Goal: Share content: Share content

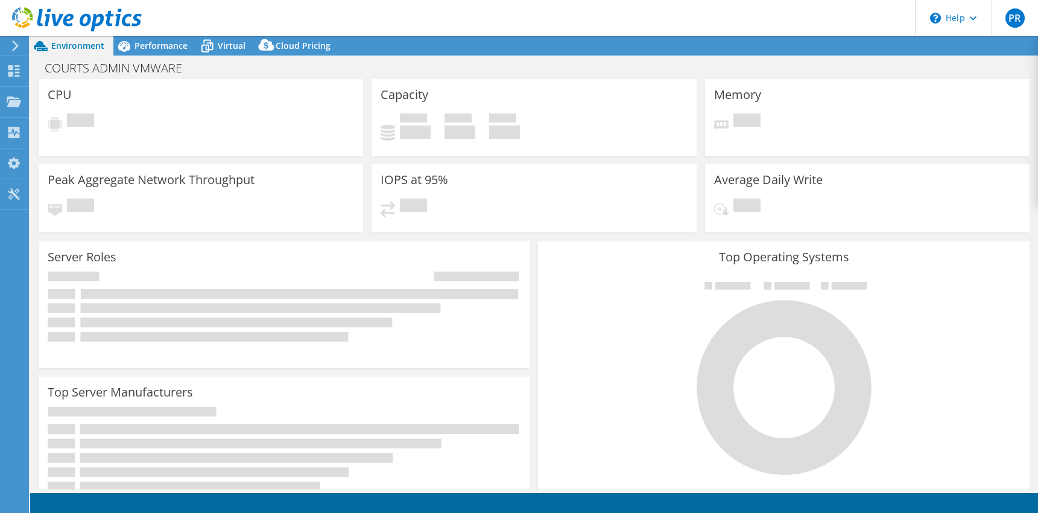
select select "USD"
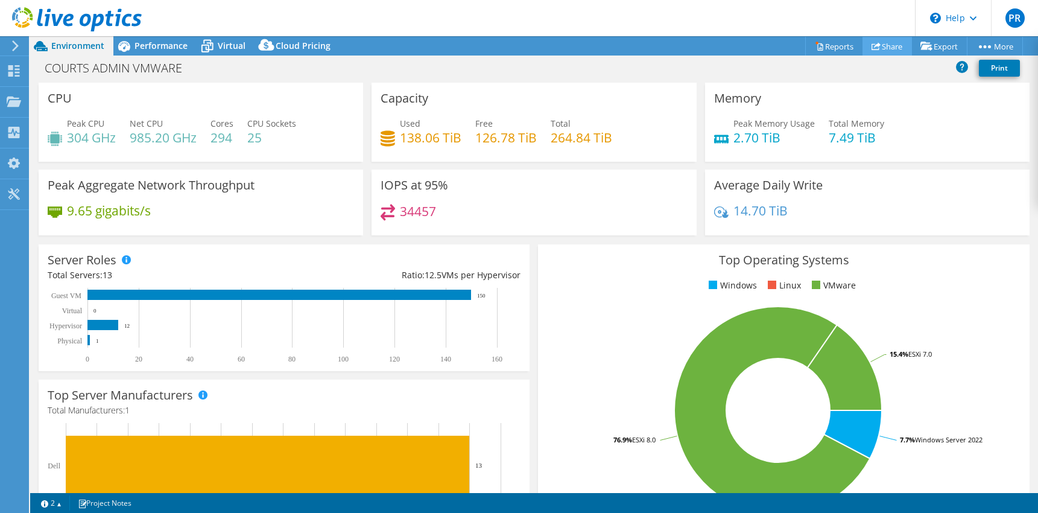
click at [886, 48] on link "Share" at bounding box center [886, 46] width 49 height 19
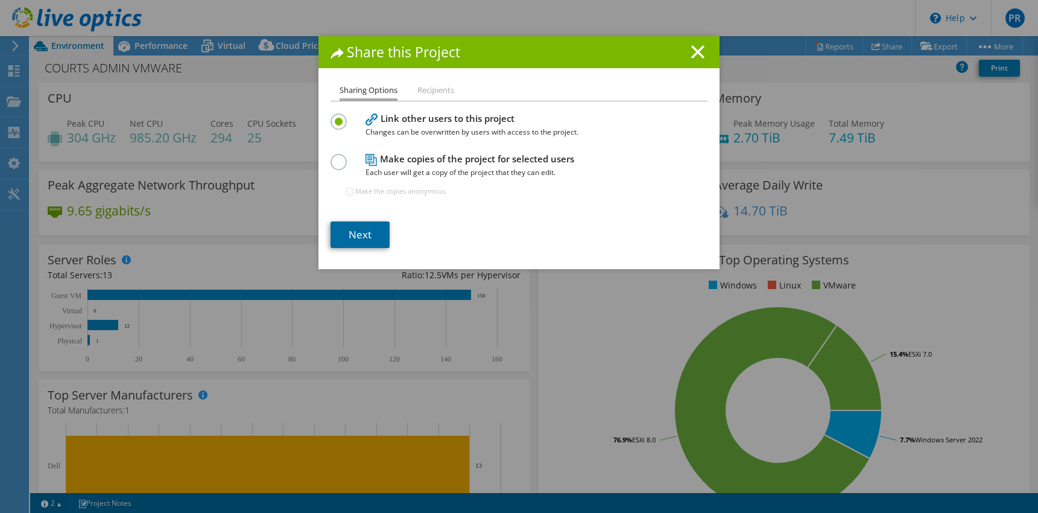
click at [353, 235] on link "Next" at bounding box center [360, 234] width 59 height 27
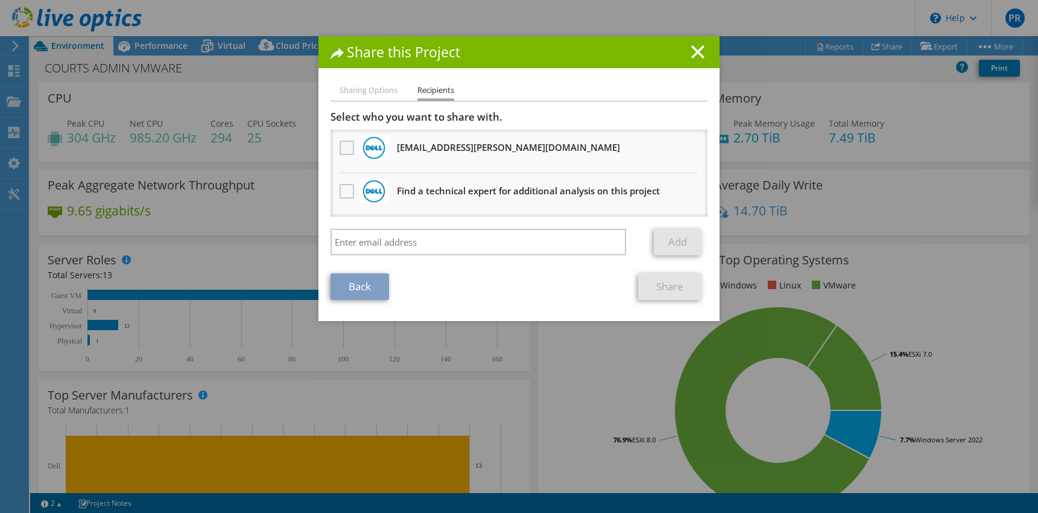
click at [344, 146] on label at bounding box center [348, 148] width 17 height 14
click at [0, 0] on input "checkbox" at bounding box center [0, 0] width 0 height 0
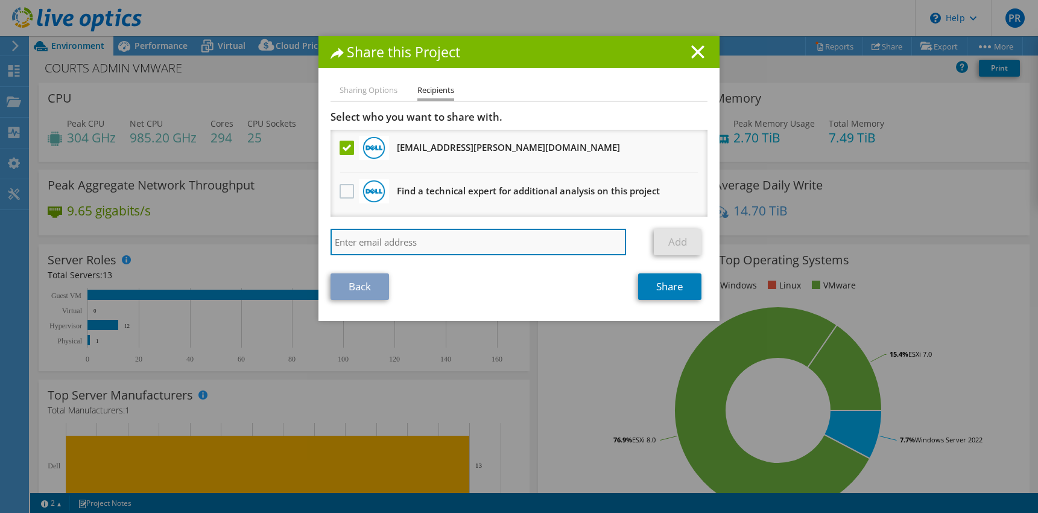
click at [364, 244] on input "search" at bounding box center [479, 242] width 296 height 27
type input "andrew.gooley@courts.sa.gov.au"
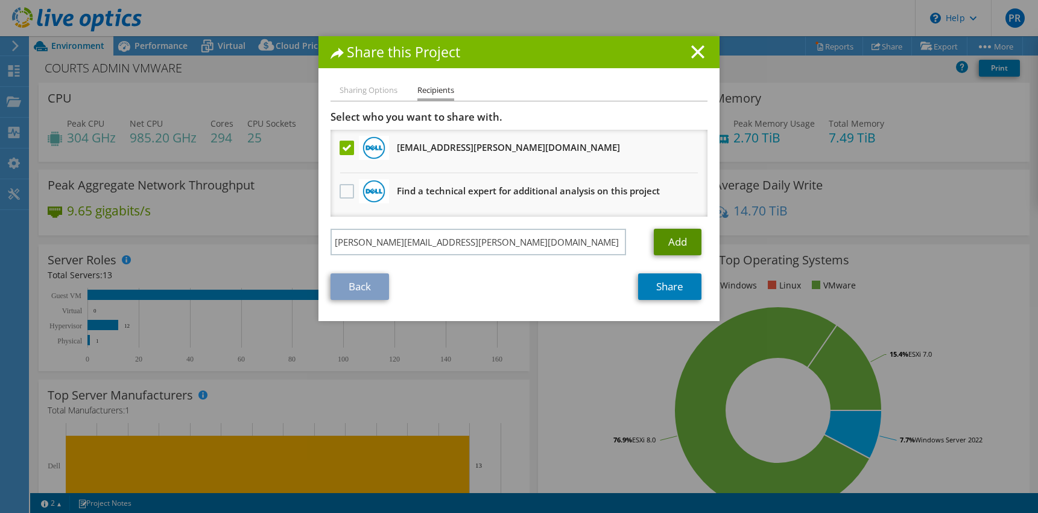
click at [674, 241] on link "Add" at bounding box center [678, 242] width 48 height 27
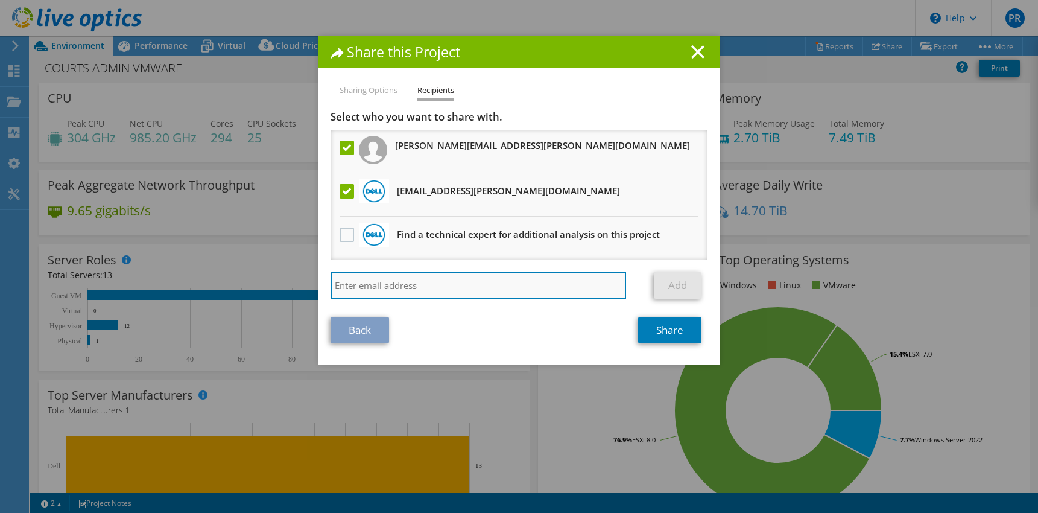
click at [397, 286] on input "search" at bounding box center [479, 285] width 296 height 27
type input "chris.pearce@courts.sa.gov.au"
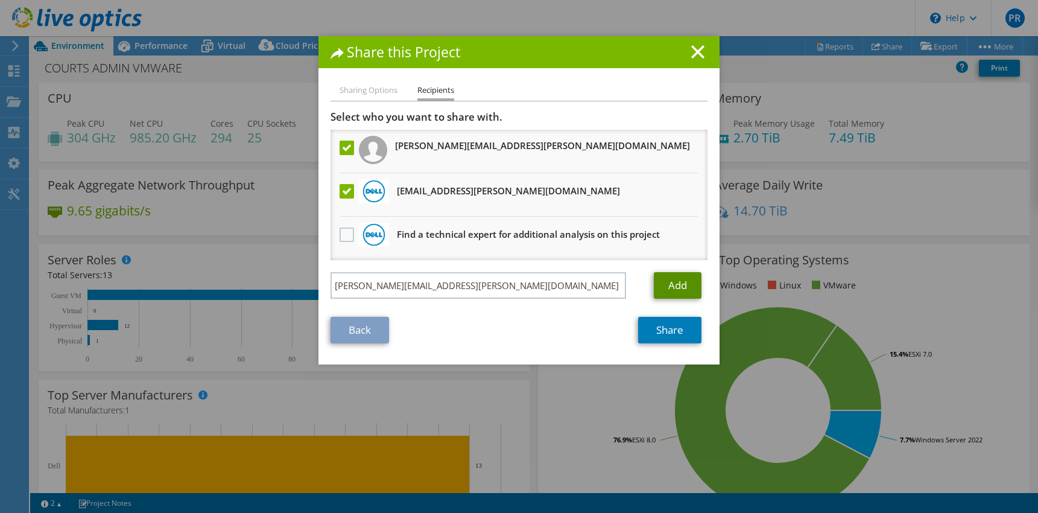
click at [671, 284] on link "Add" at bounding box center [678, 285] width 48 height 27
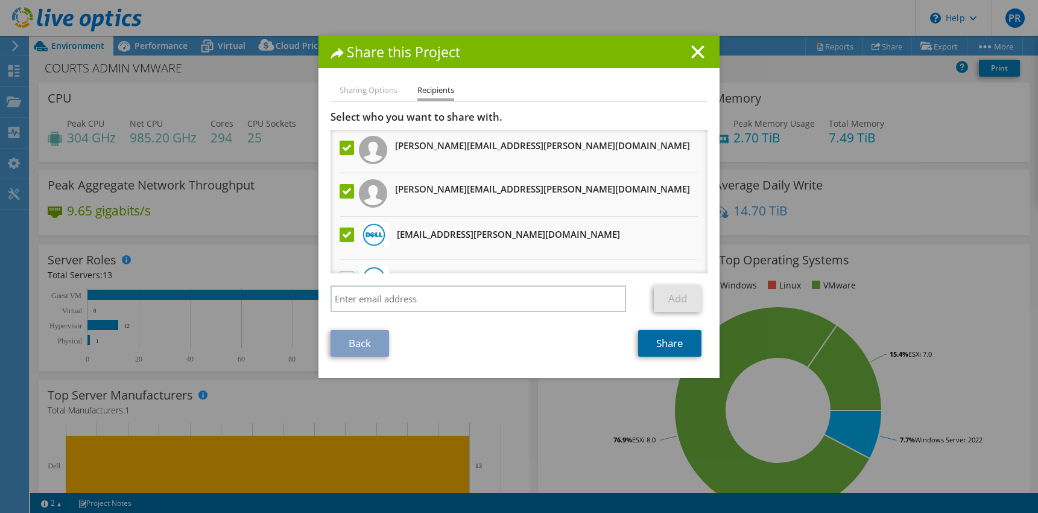
click at [668, 339] on link "Share" at bounding box center [669, 343] width 63 height 27
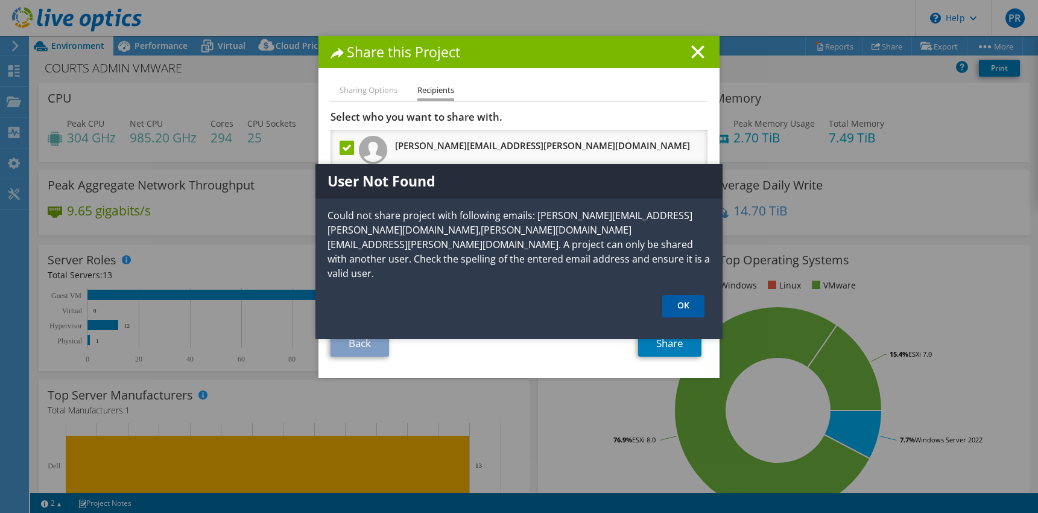
click at [681, 295] on link "OK" at bounding box center [683, 306] width 42 height 22
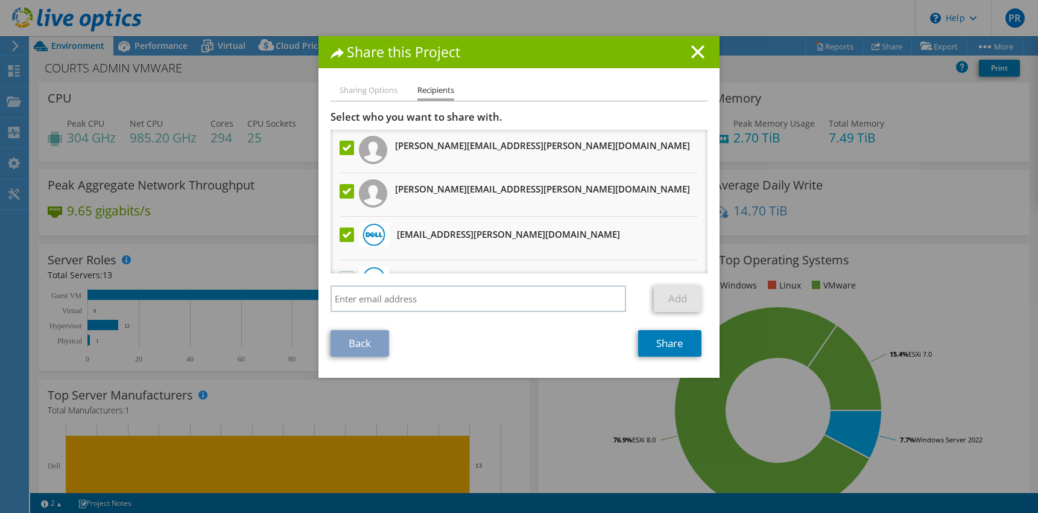
click at [372, 90] on li "Sharing Options" at bounding box center [369, 90] width 58 height 15
click at [347, 192] on label at bounding box center [348, 191] width 17 height 14
click at [0, 0] on input "checkbox" at bounding box center [0, 0] width 0 height 0
click at [343, 150] on label at bounding box center [348, 148] width 17 height 14
click at [0, 0] on input "checkbox" at bounding box center [0, 0] width 0 height 0
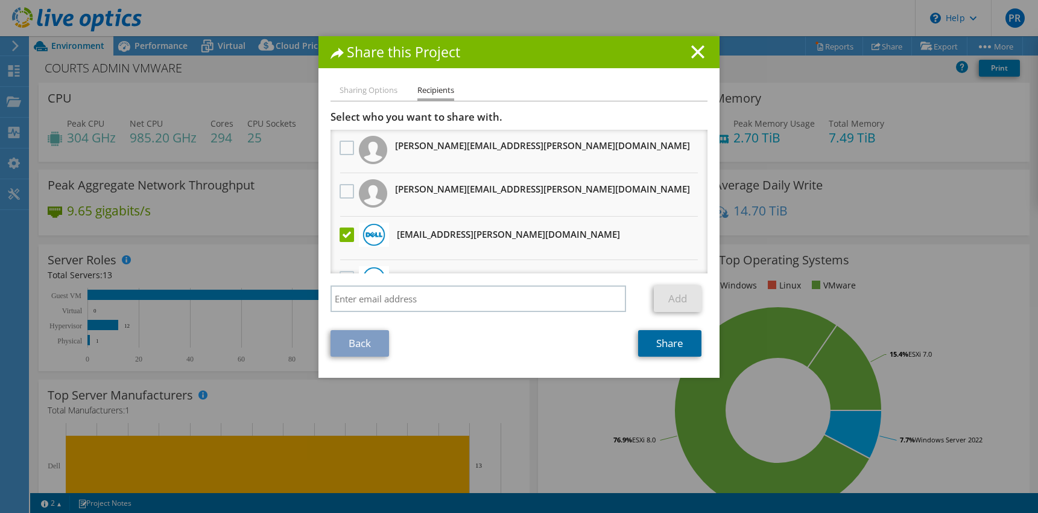
click at [665, 343] on link "Share" at bounding box center [669, 343] width 63 height 27
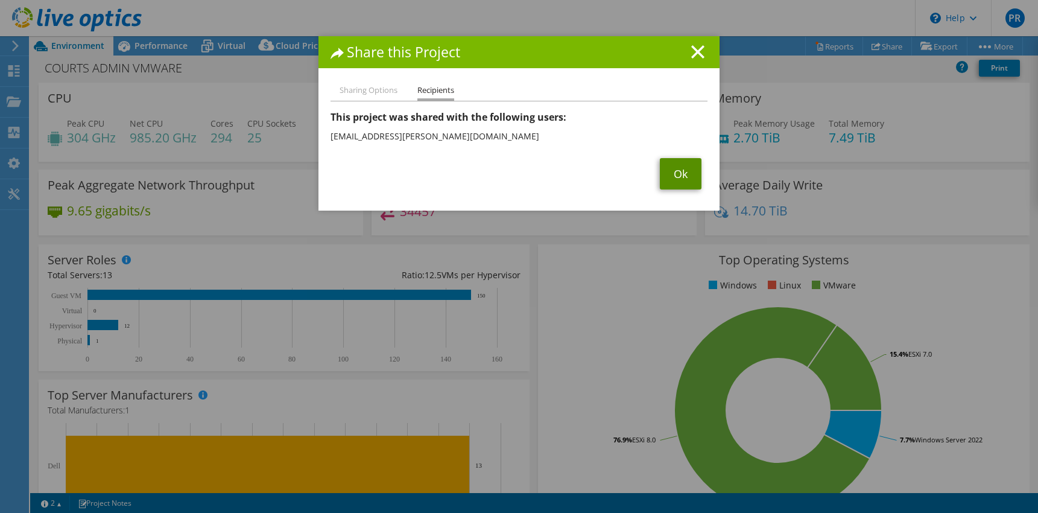
click at [679, 178] on link "Ok" at bounding box center [681, 173] width 42 height 31
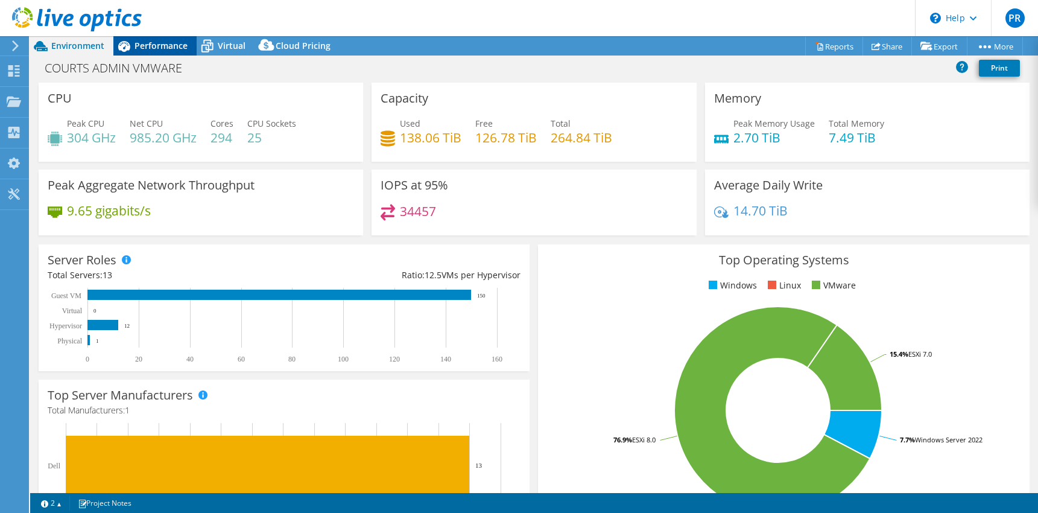
click at [165, 47] on span "Performance" at bounding box center [160, 45] width 53 height 11
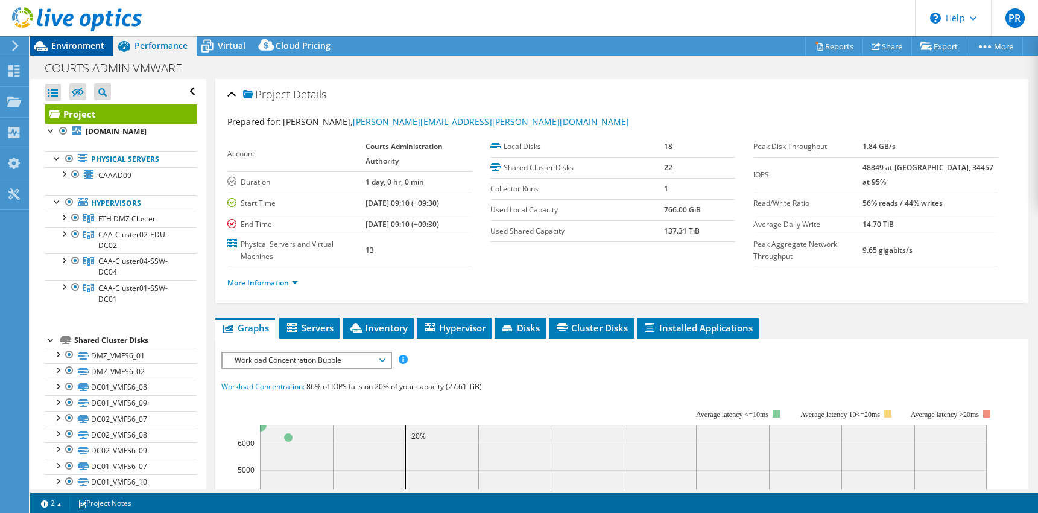
click at [75, 44] on span "Environment" at bounding box center [77, 45] width 53 height 11
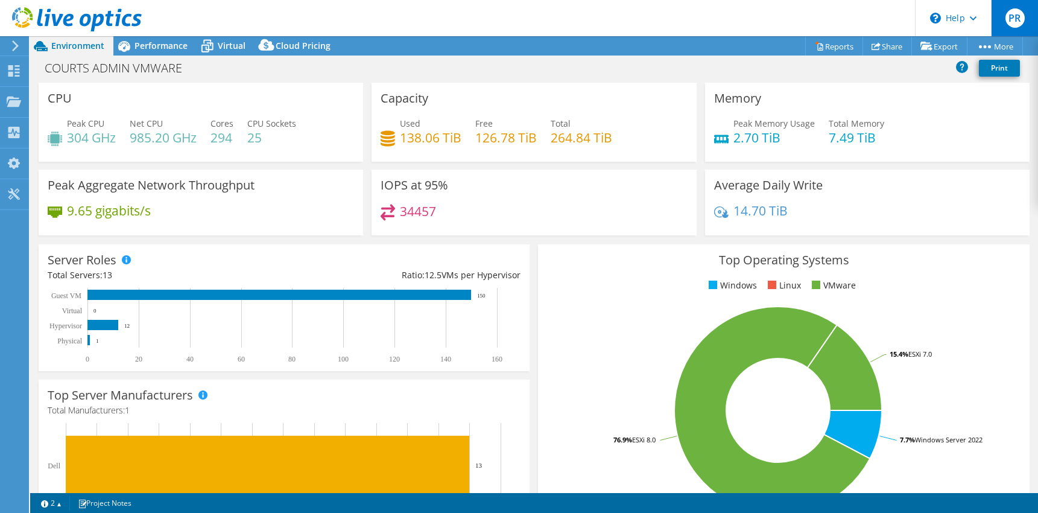
click at [1022, 19] on span "PR" at bounding box center [1014, 17] width 19 height 19
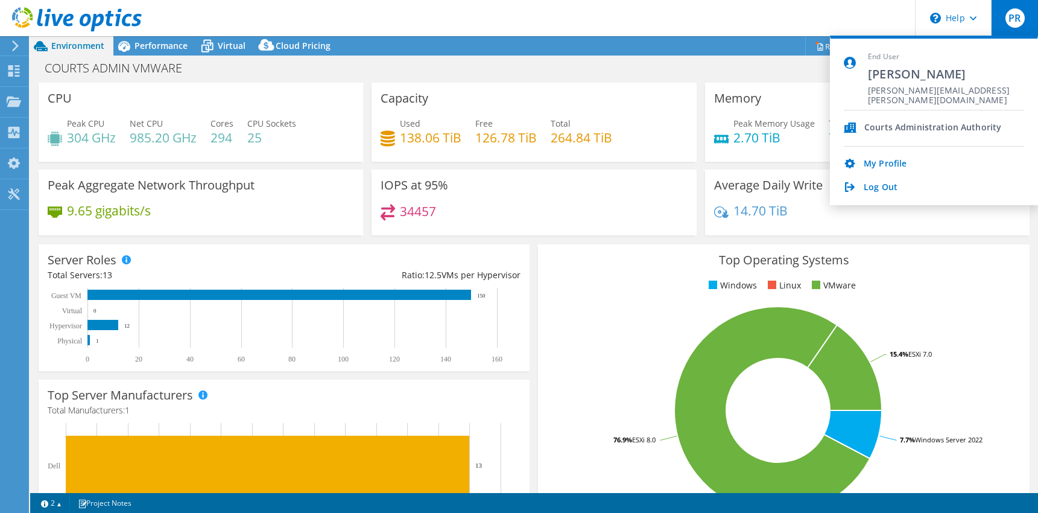
click at [937, 289] on ul "Windows Linux VMware" at bounding box center [783, 286] width 473 height 14
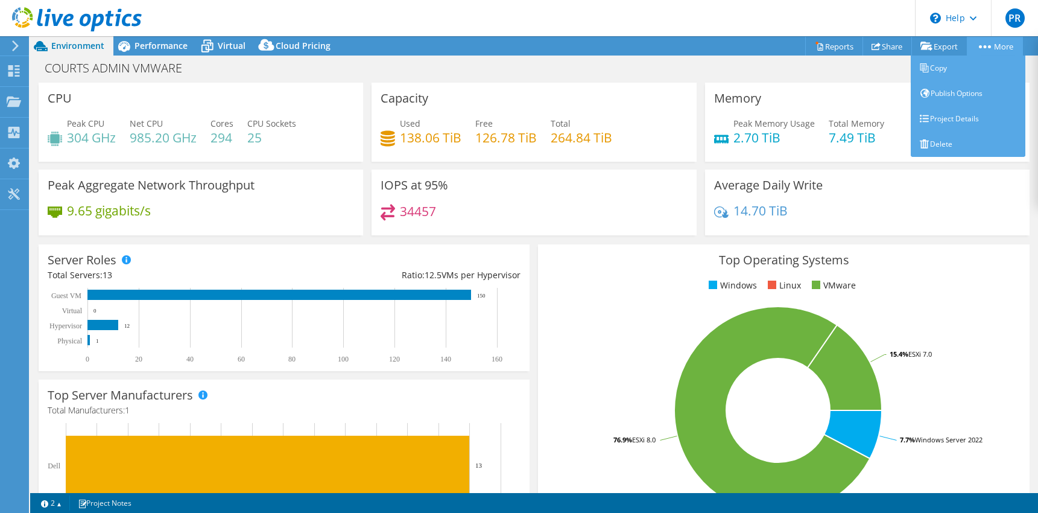
click at [990, 44] on link "More" at bounding box center [995, 46] width 56 height 19
click at [967, 121] on link "Project Details" at bounding box center [968, 118] width 115 height 25
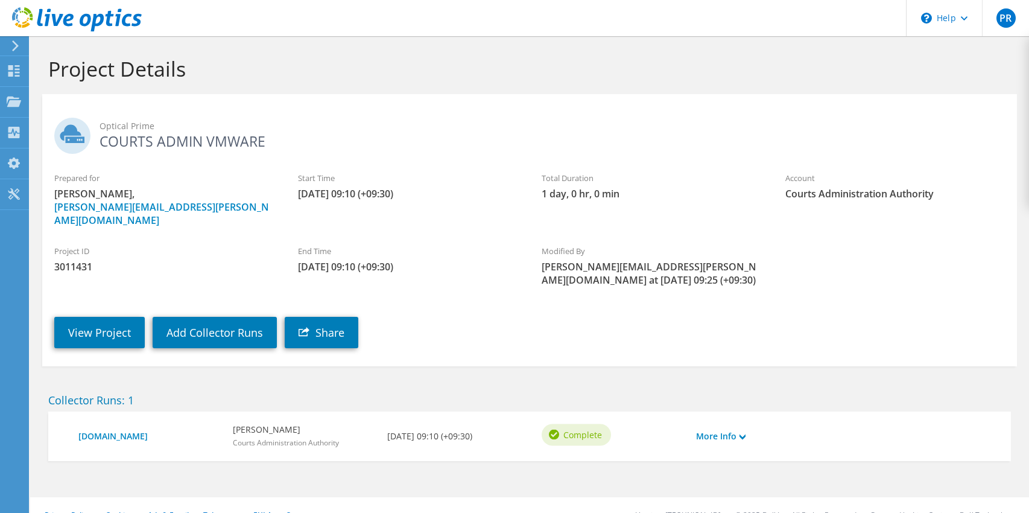
scroll to position [7, 0]
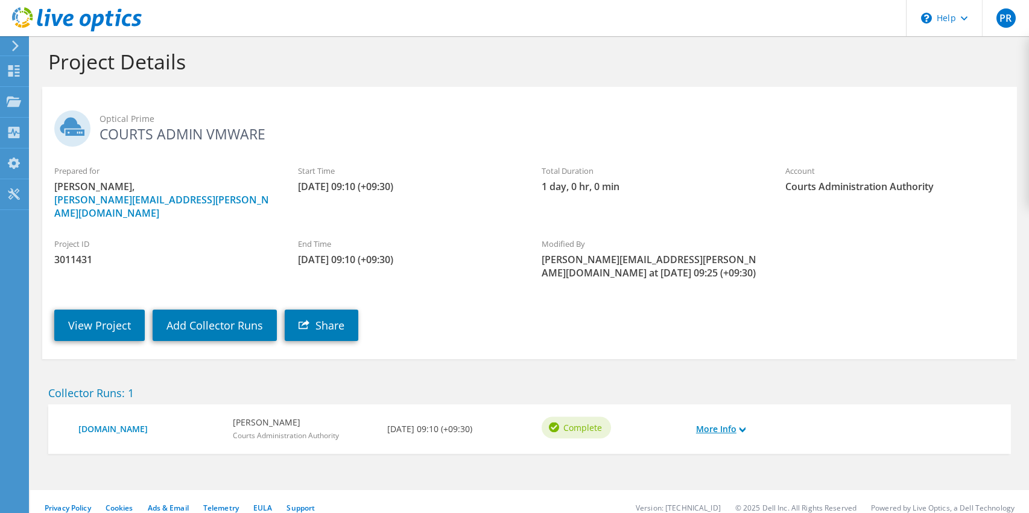
click at [718, 422] on link "More Info" at bounding box center [720, 428] width 49 height 13
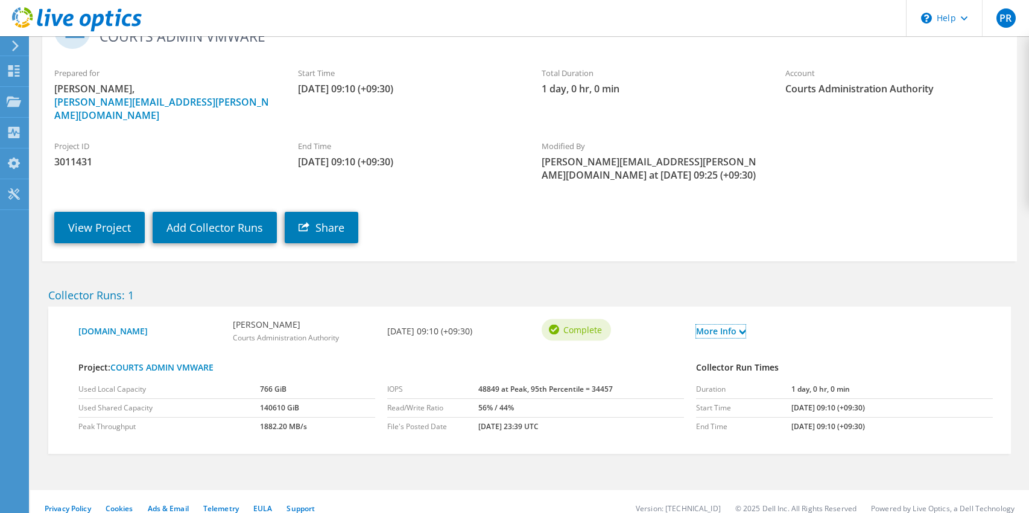
scroll to position [0, 0]
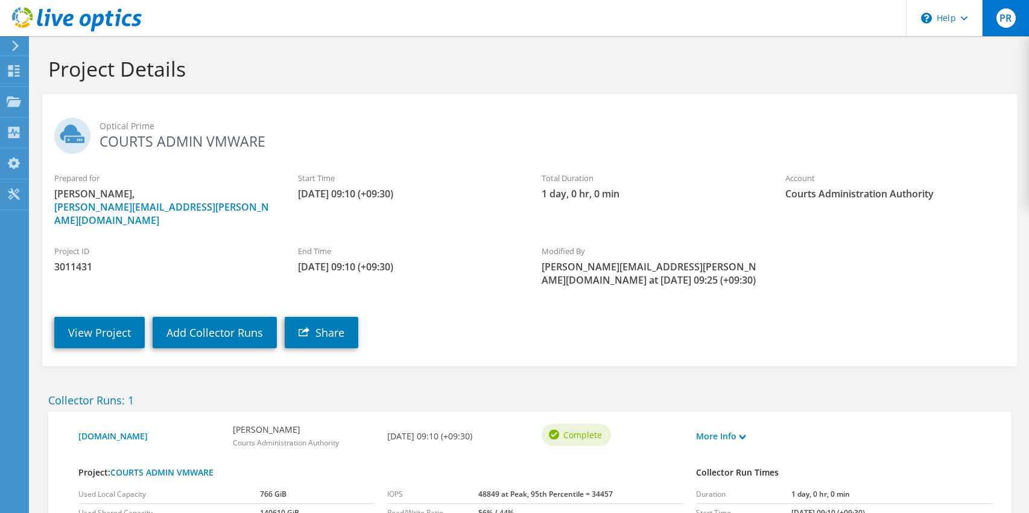
click at [1002, 22] on span "PR" at bounding box center [1005, 17] width 19 height 19
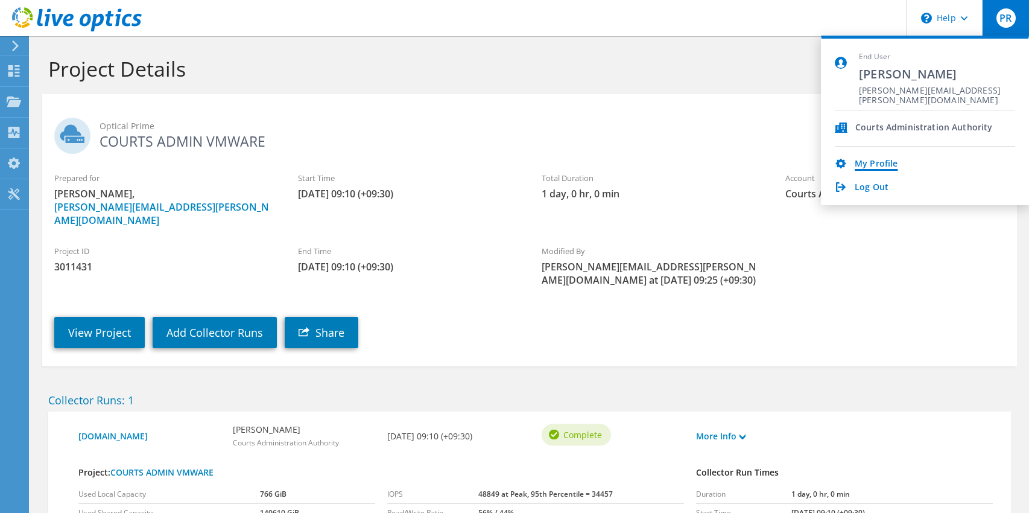
click at [869, 161] on link "My Profile" at bounding box center [876, 164] width 43 height 11
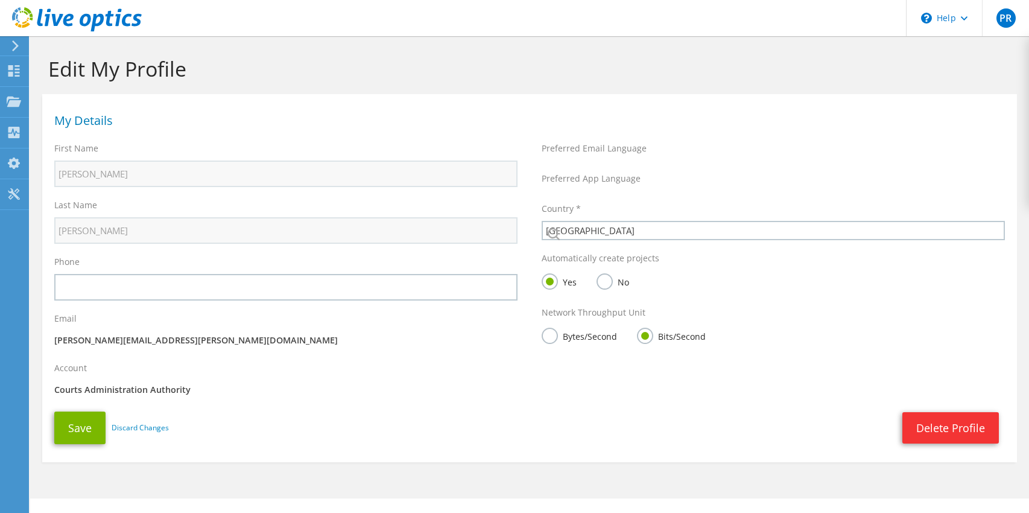
select select "12"
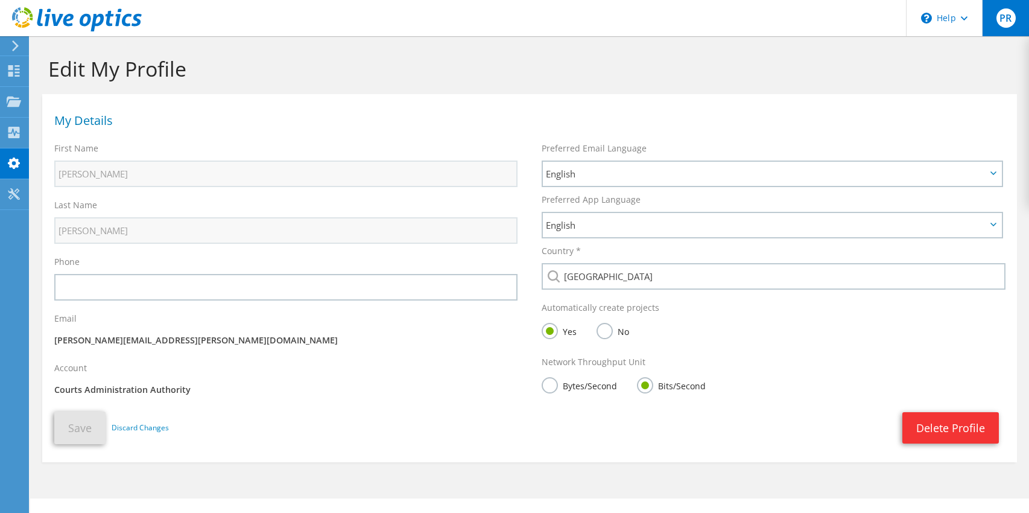
click at [999, 19] on span "PR" at bounding box center [1005, 17] width 19 height 19
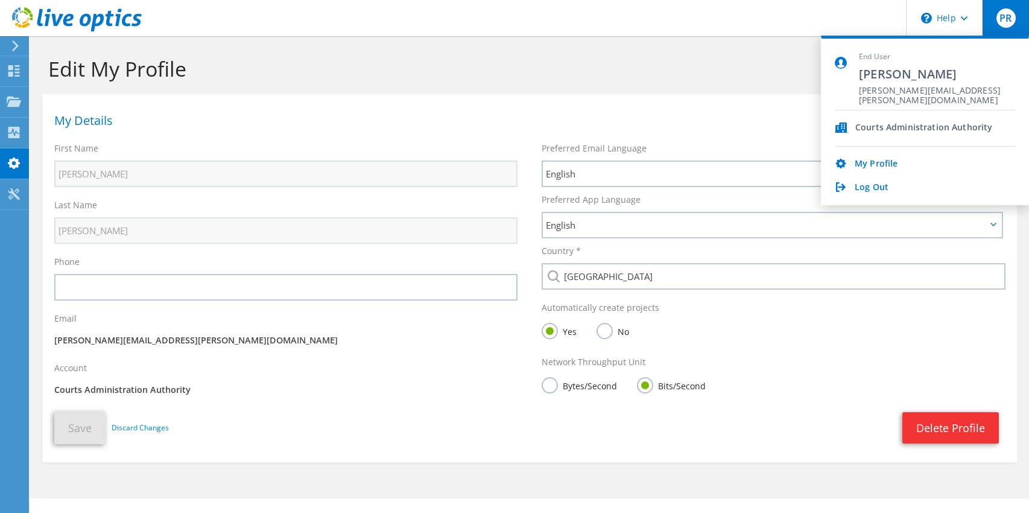
click at [897, 127] on div "Courts Administration Authority" at bounding box center [923, 127] width 137 height 11
click at [841, 125] on icon at bounding box center [841, 127] width 13 height 10
click at [564, 107] on div "My Details" at bounding box center [529, 118] width 975 height 36
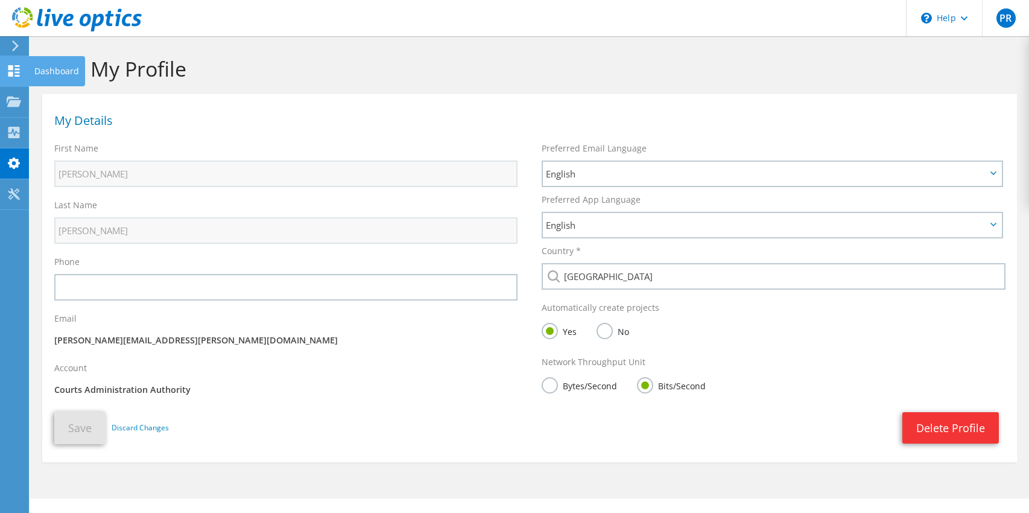
click at [14, 69] on icon at bounding box center [14, 70] width 14 height 11
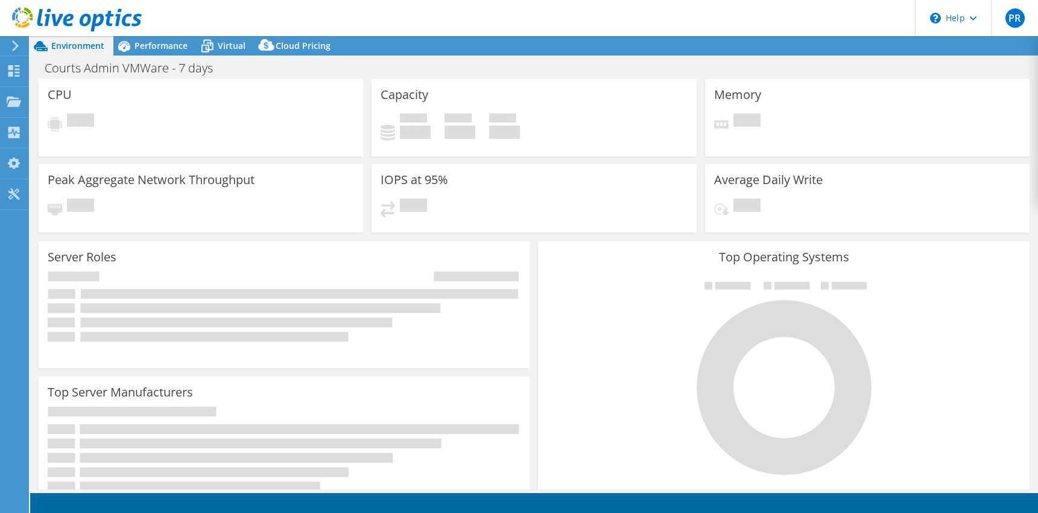
select select "USD"
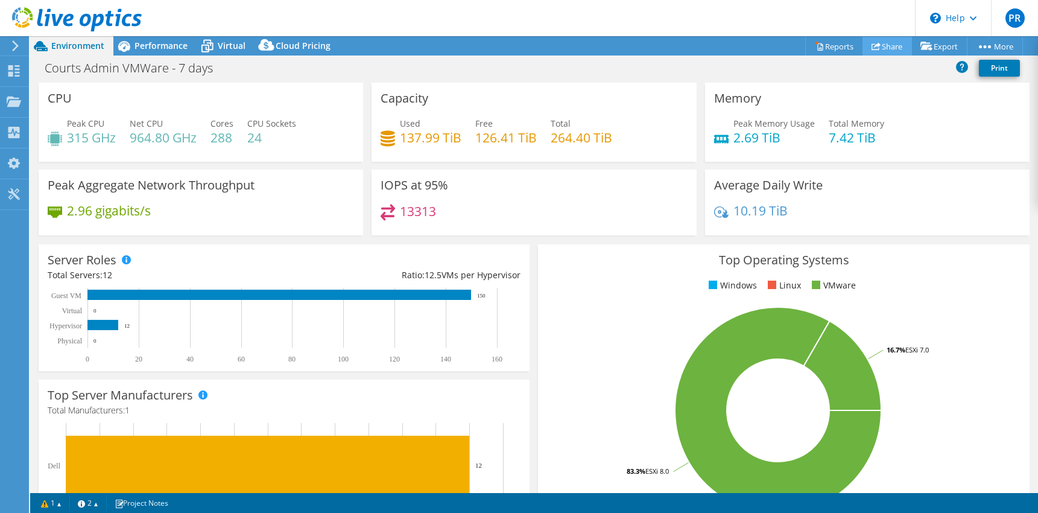
click at [883, 45] on link "Share" at bounding box center [886, 46] width 49 height 19
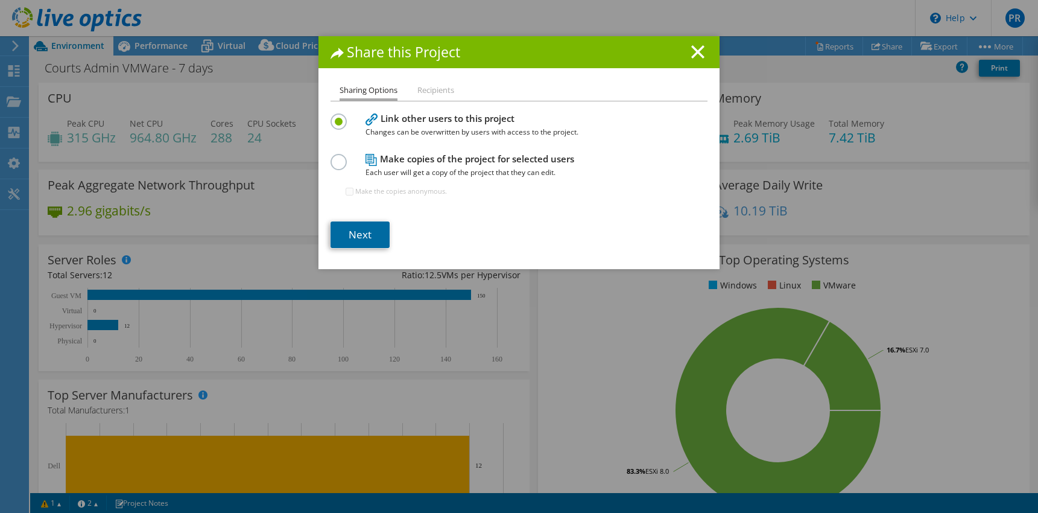
click at [346, 233] on link "Next" at bounding box center [360, 234] width 59 height 27
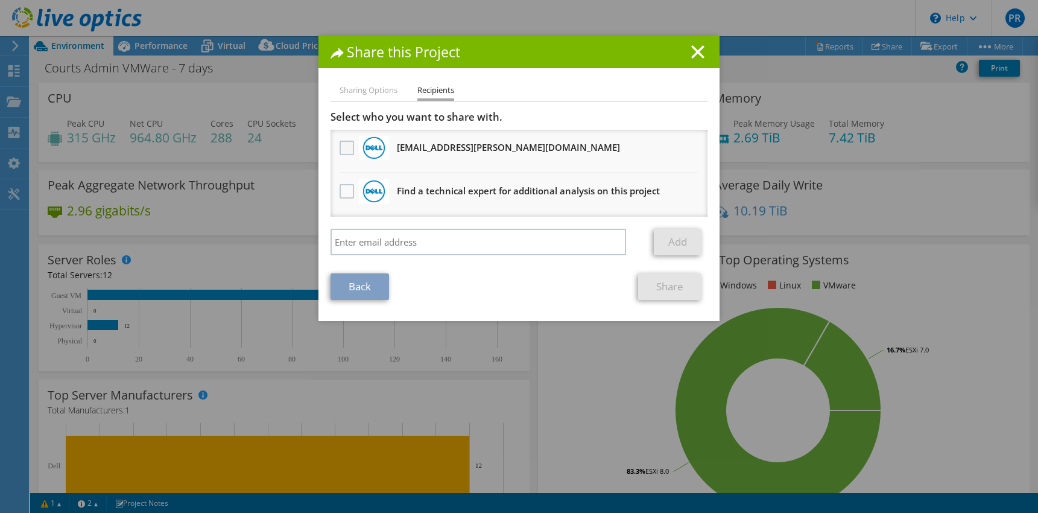
click at [345, 147] on label at bounding box center [348, 148] width 17 height 14
click at [0, 0] on input "checkbox" at bounding box center [0, 0] width 0 height 0
click at [668, 285] on link "Share" at bounding box center [669, 286] width 63 height 27
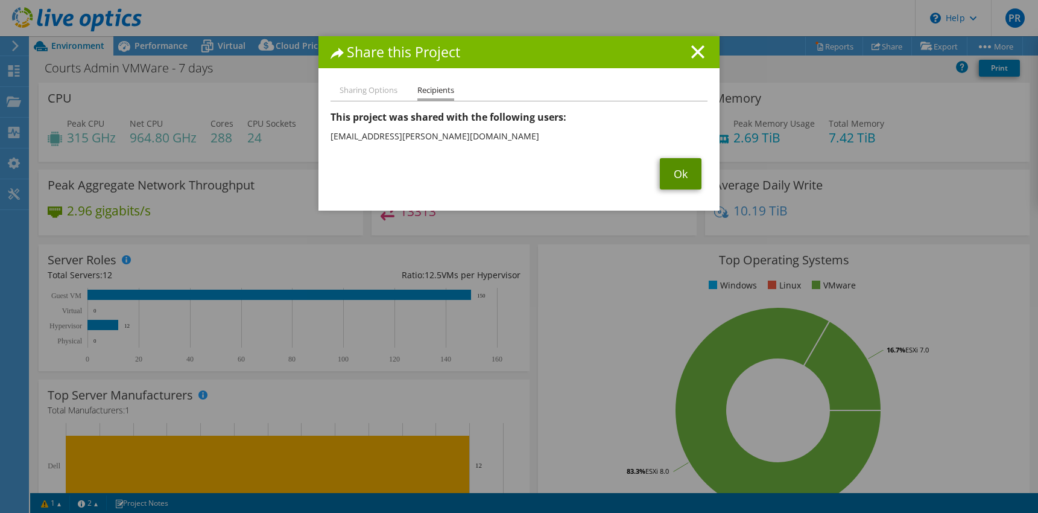
click at [672, 176] on link "Ok" at bounding box center [681, 173] width 42 height 31
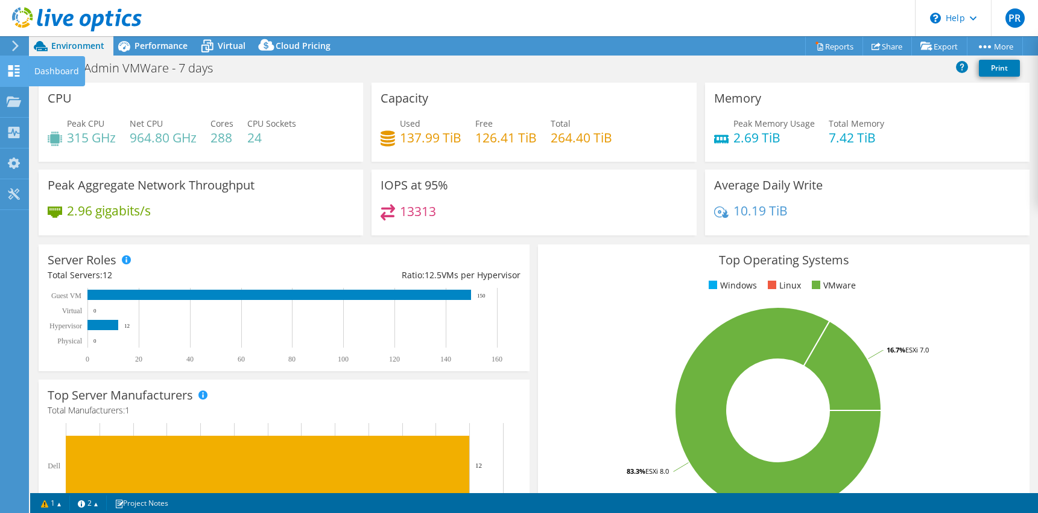
click at [56, 69] on div "Dashboard" at bounding box center [56, 71] width 57 height 30
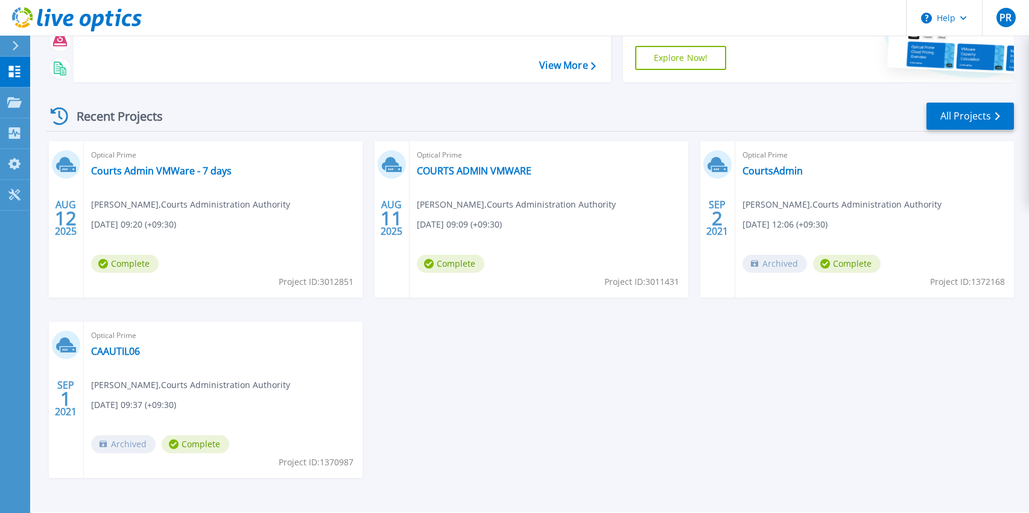
scroll to position [156, 0]
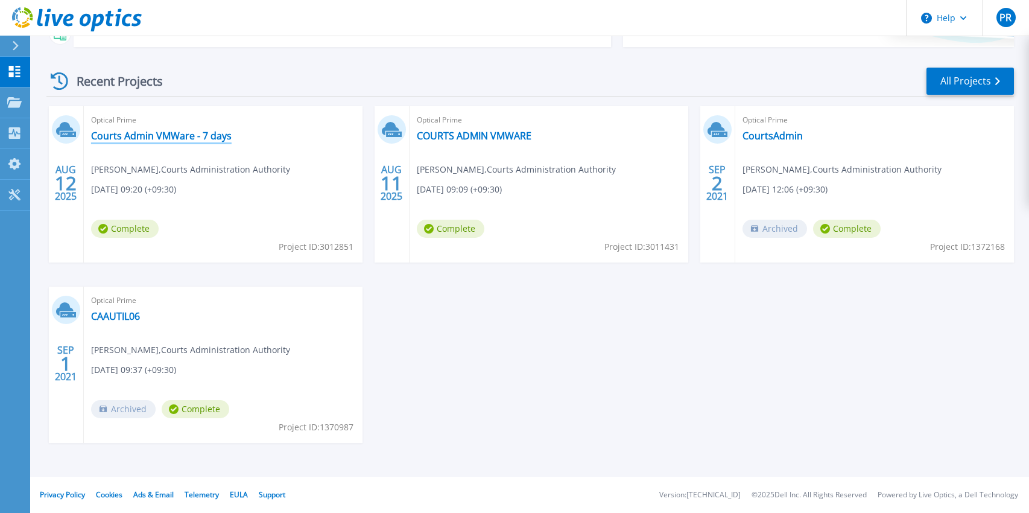
click at [137, 134] on link "Courts Admin VMWare - 7 days" at bounding box center [161, 136] width 141 height 12
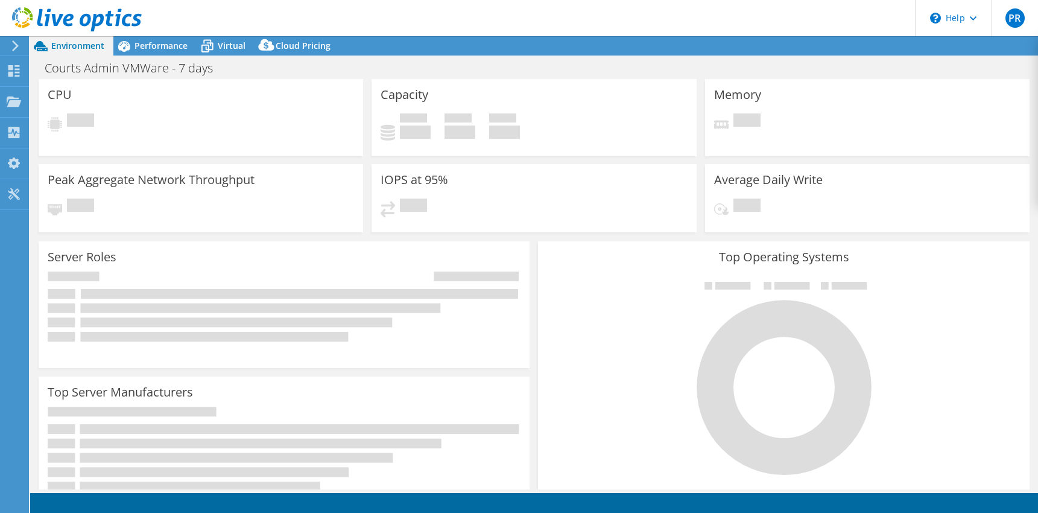
select select "USD"
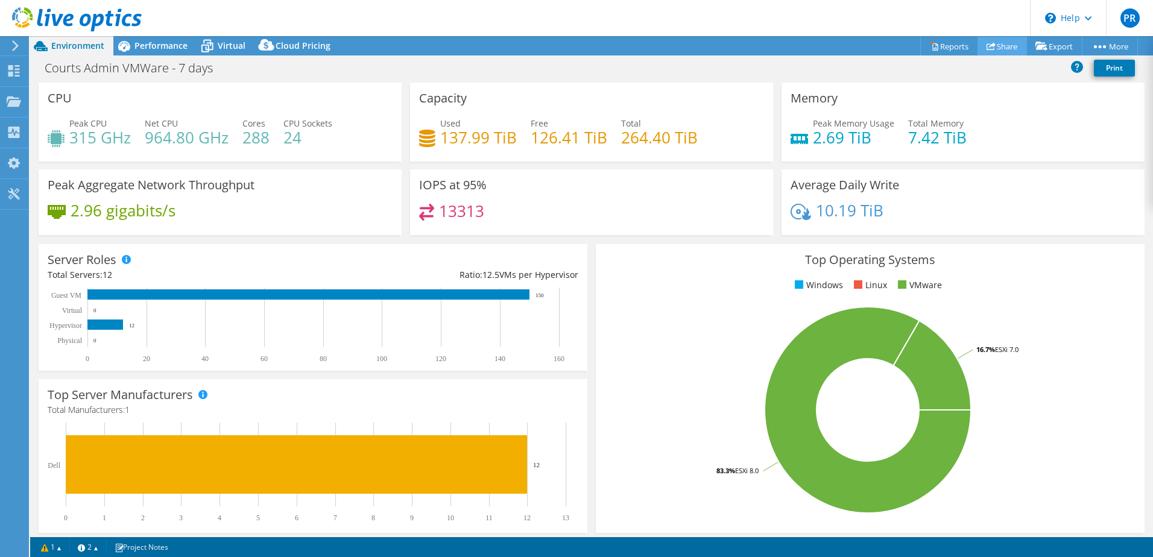
click at [993, 46] on link "Share" at bounding box center [1002, 46] width 49 height 19
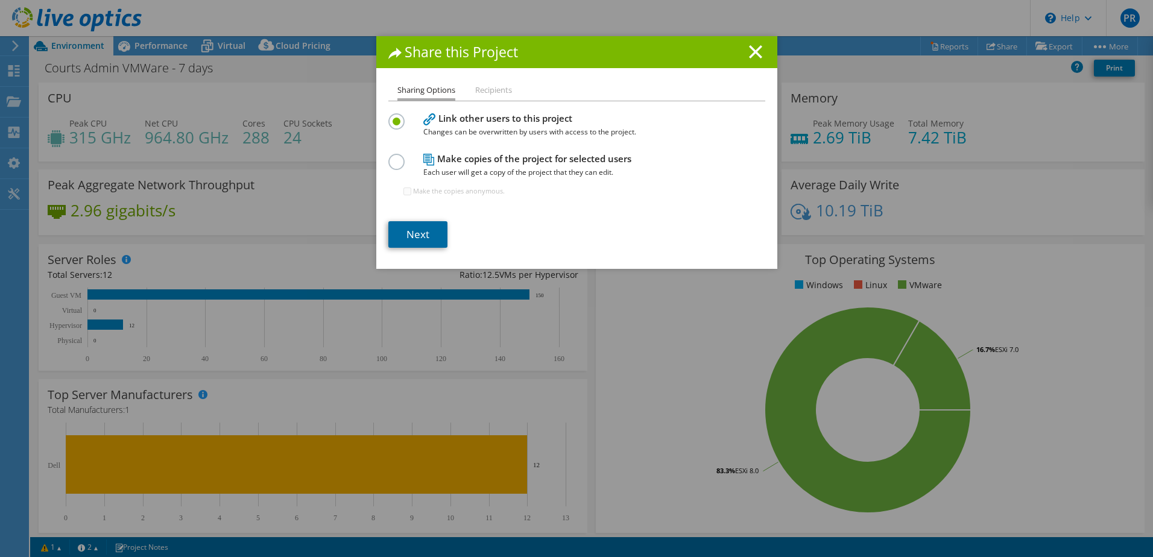
click at [417, 230] on link "Next" at bounding box center [417, 234] width 59 height 27
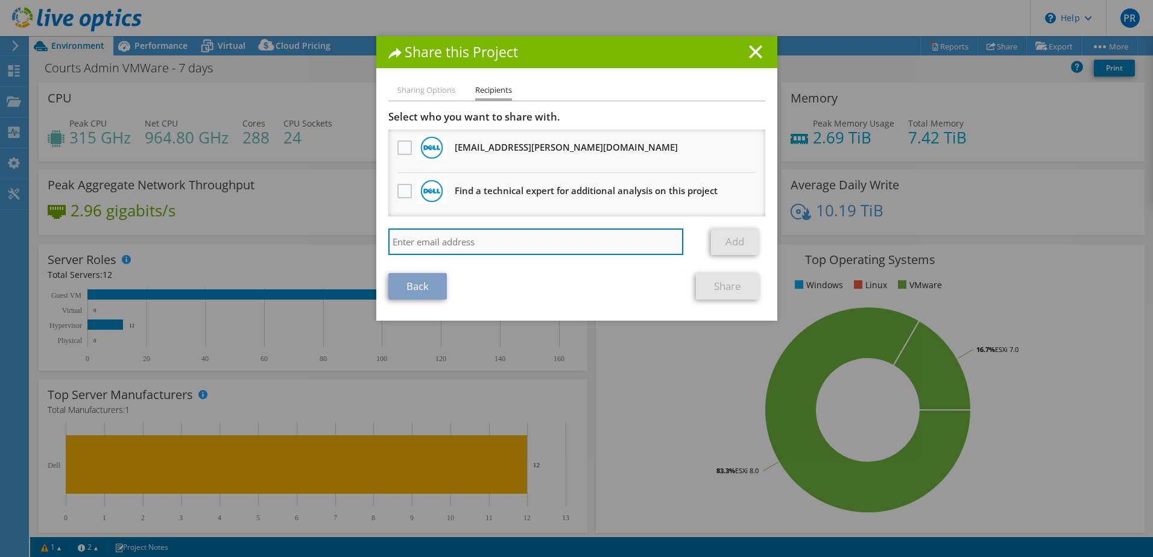
click at [411, 241] on input "search" at bounding box center [536, 242] width 296 height 27
type input "[PERSON_NAME][EMAIL_ADDRESS][PERSON_NAME][DOMAIN_NAME]"
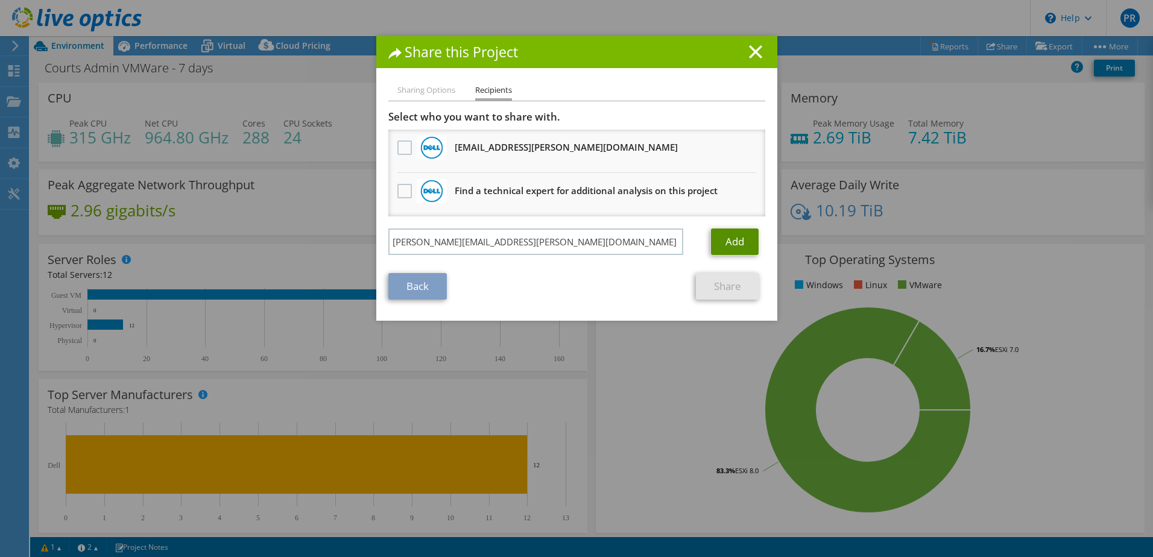
click at [715, 241] on link "Add" at bounding box center [735, 242] width 48 height 27
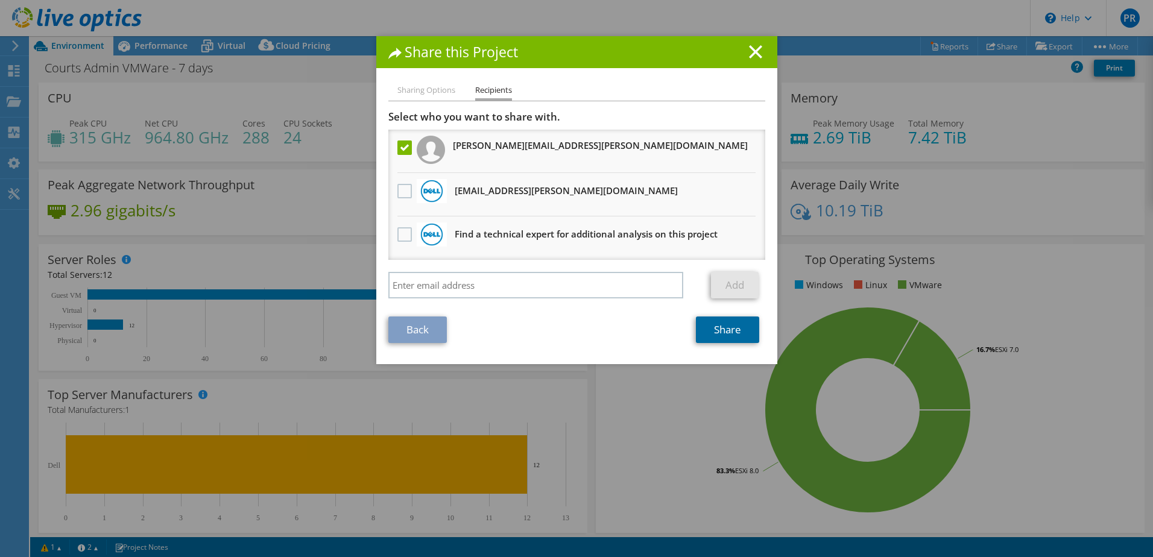
click at [727, 327] on link "Share" at bounding box center [727, 330] width 63 height 27
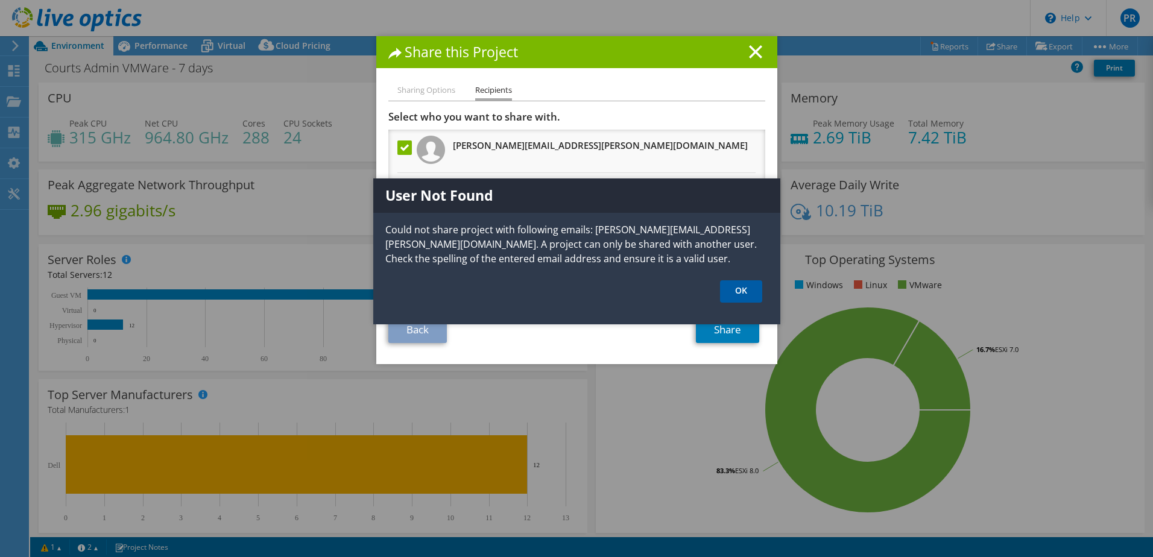
click at [743, 288] on link "OK" at bounding box center [741, 291] width 42 height 22
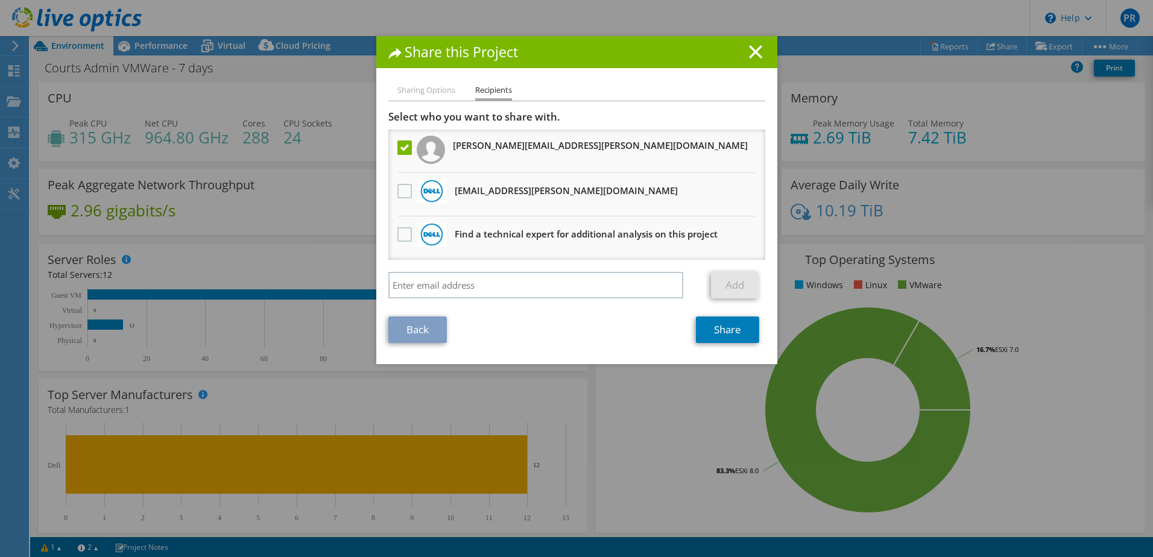
click at [751, 48] on icon at bounding box center [755, 51] width 13 height 13
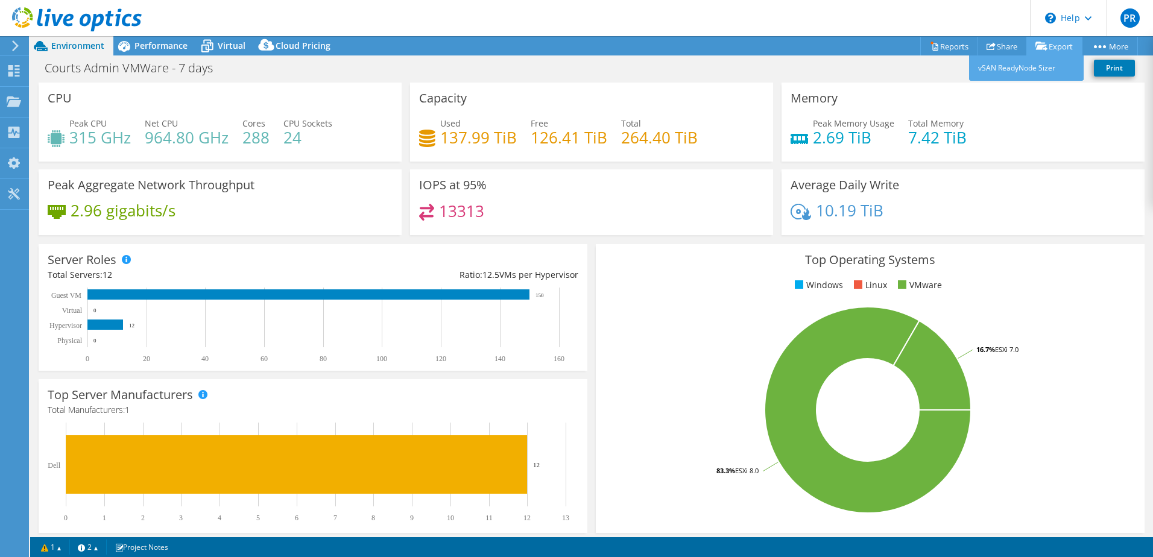
click at [1037, 45] on link "Export" at bounding box center [1055, 46] width 56 height 19
click at [1028, 60] on link "vSAN ReadyNode Sizer" at bounding box center [1026, 67] width 115 height 25
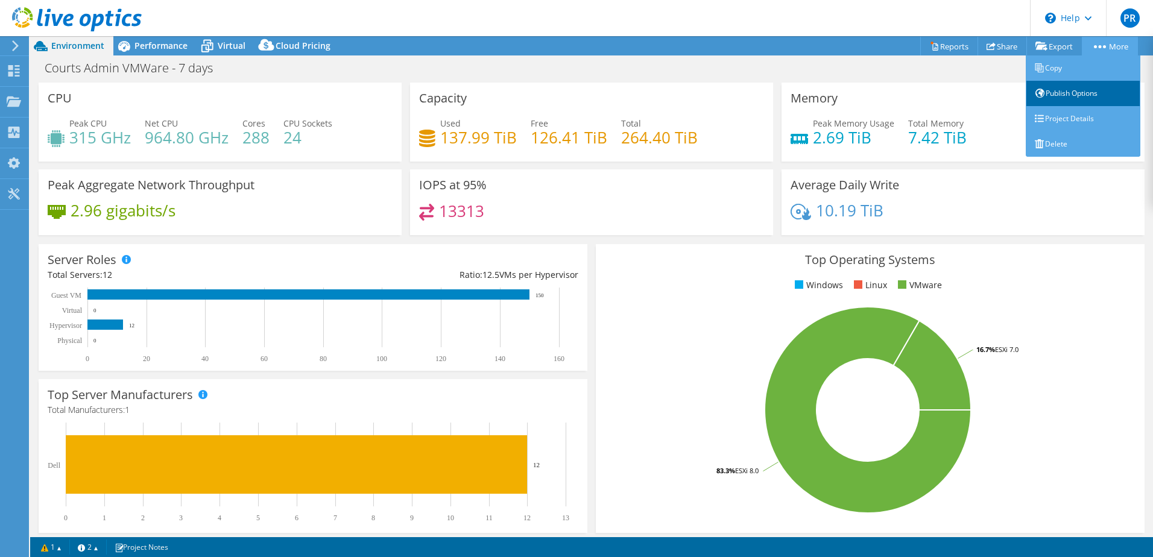
click at [1037, 90] on link "Publish Options" at bounding box center [1083, 93] width 115 height 25
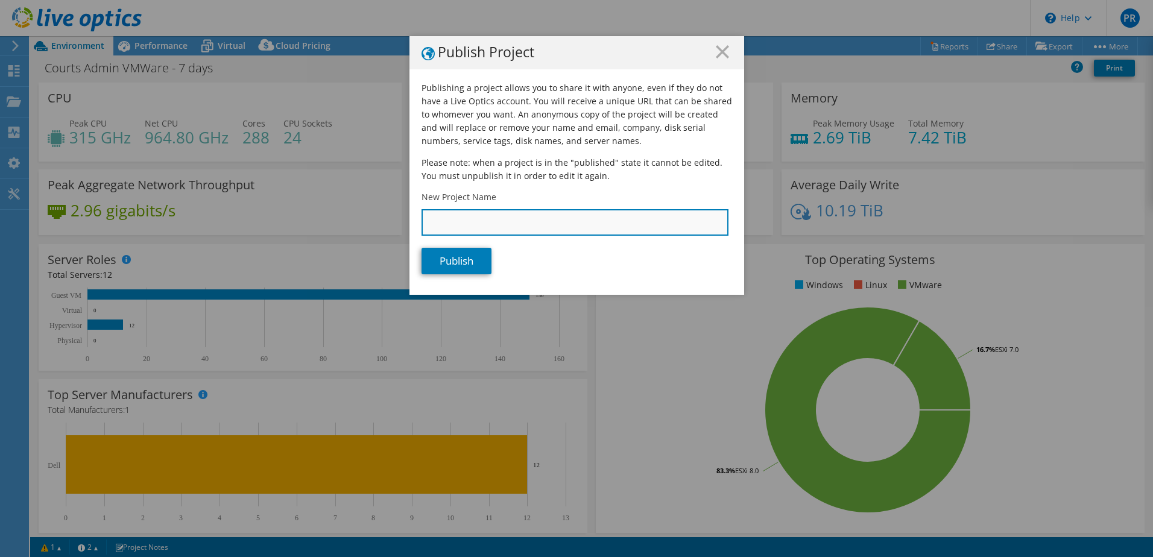
click at [536, 223] on input "New Project Name" at bounding box center [575, 222] width 307 height 27
type input "CAA-PowerStoreLiveOptics"
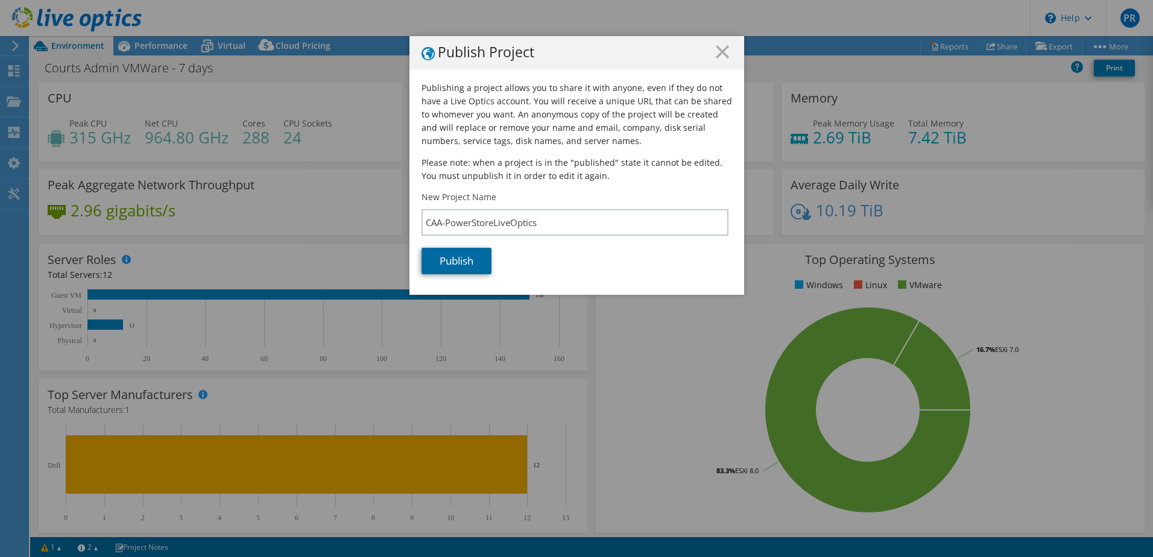
click at [461, 261] on link "Publish" at bounding box center [457, 261] width 70 height 27
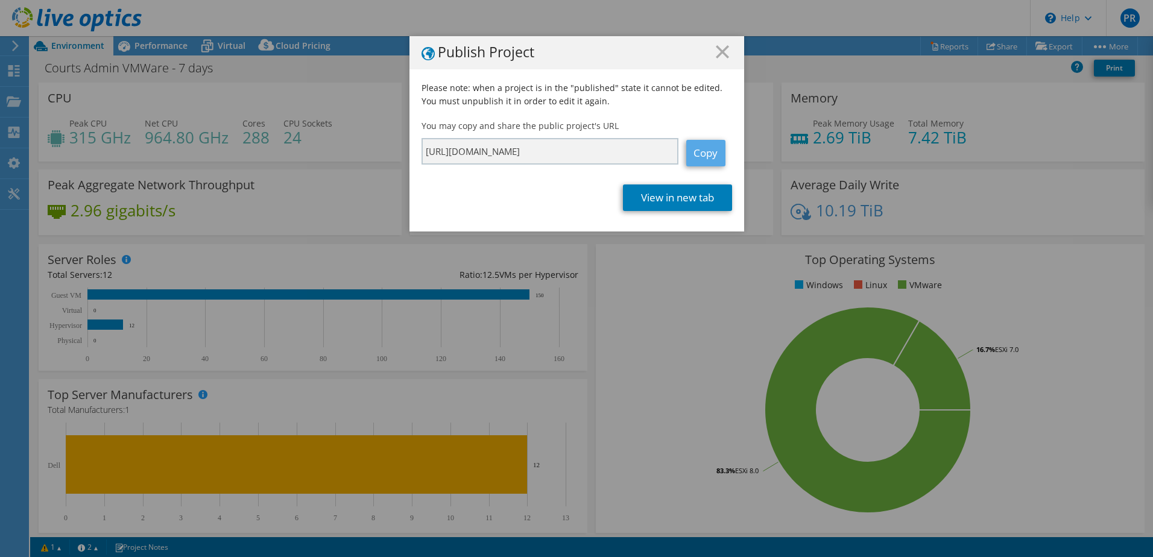
click at [705, 150] on link "Copy" at bounding box center [705, 153] width 39 height 27
click at [695, 196] on link "View in new tab" at bounding box center [677, 198] width 109 height 27
click at [719, 51] on line at bounding box center [723, 52] width 12 height 12
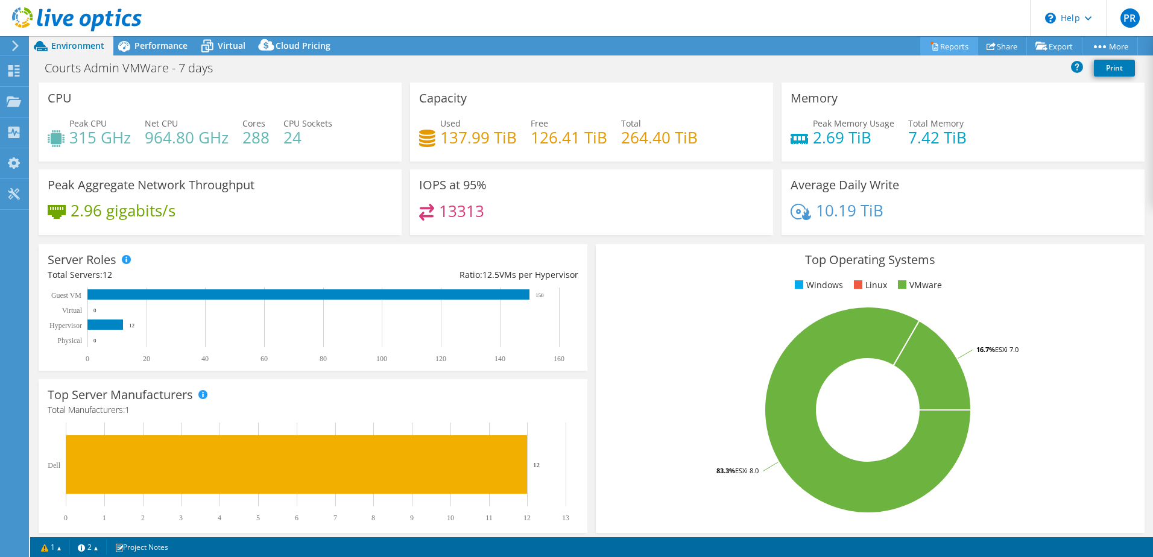
click at [949, 46] on link "Reports" at bounding box center [949, 46] width 58 height 19
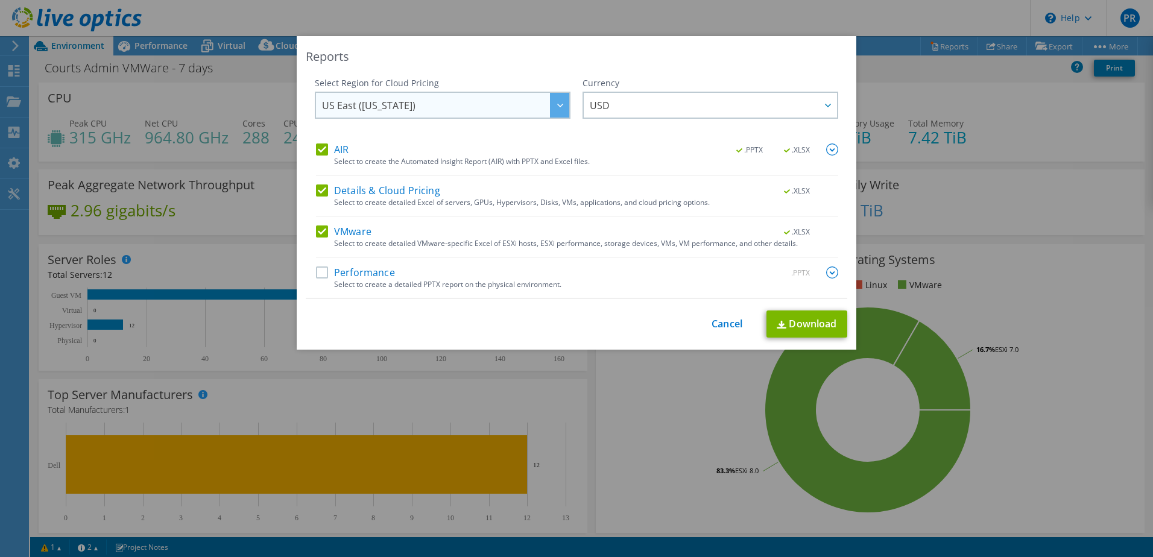
click at [554, 103] on div at bounding box center [559, 105] width 19 height 25
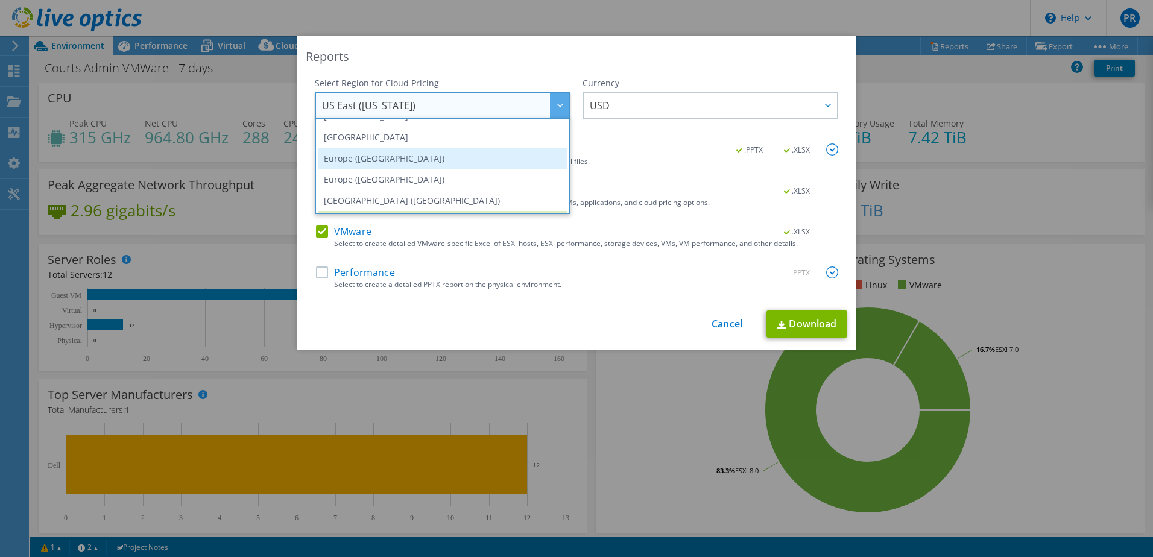
scroll to position [60, 0]
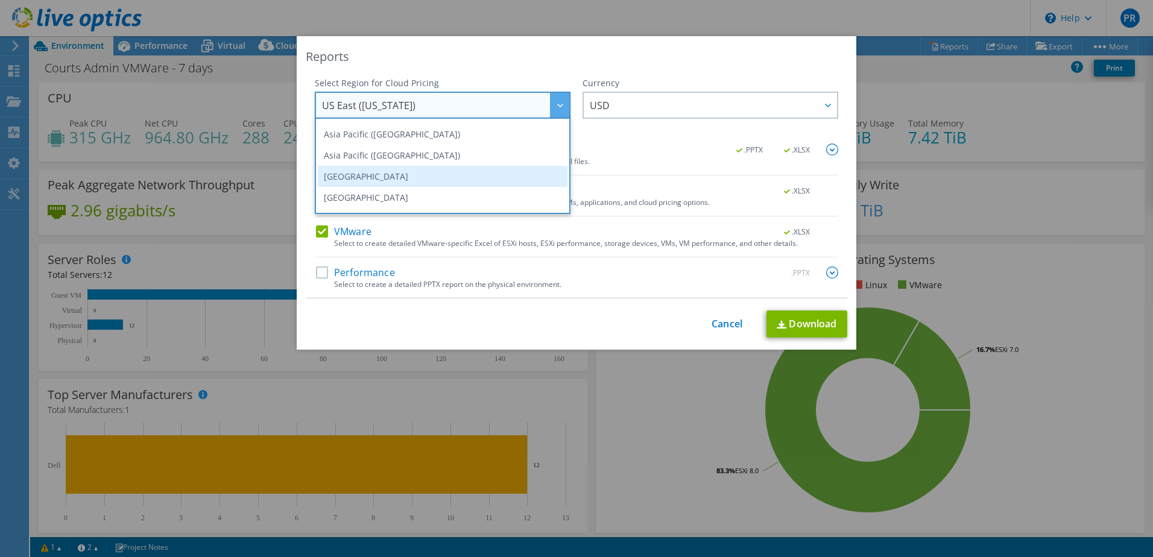
click at [344, 170] on li "[GEOGRAPHIC_DATA]" at bounding box center [443, 176] width 250 height 21
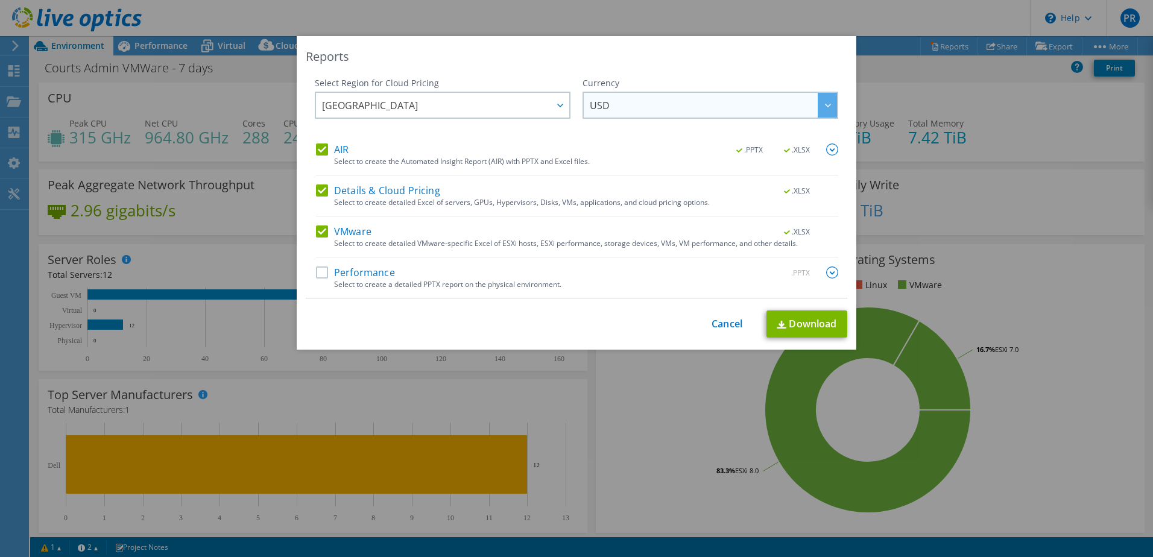
click at [826, 102] on div at bounding box center [827, 105] width 19 height 25
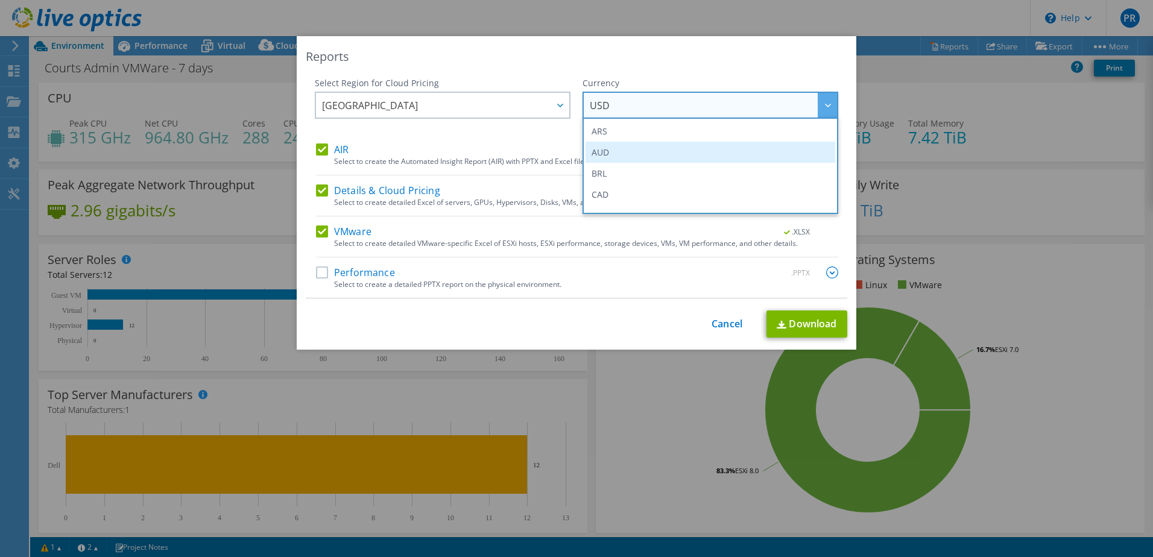
click at [686, 145] on li "AUD" at bounding box center [711, 152] width 250 height 21
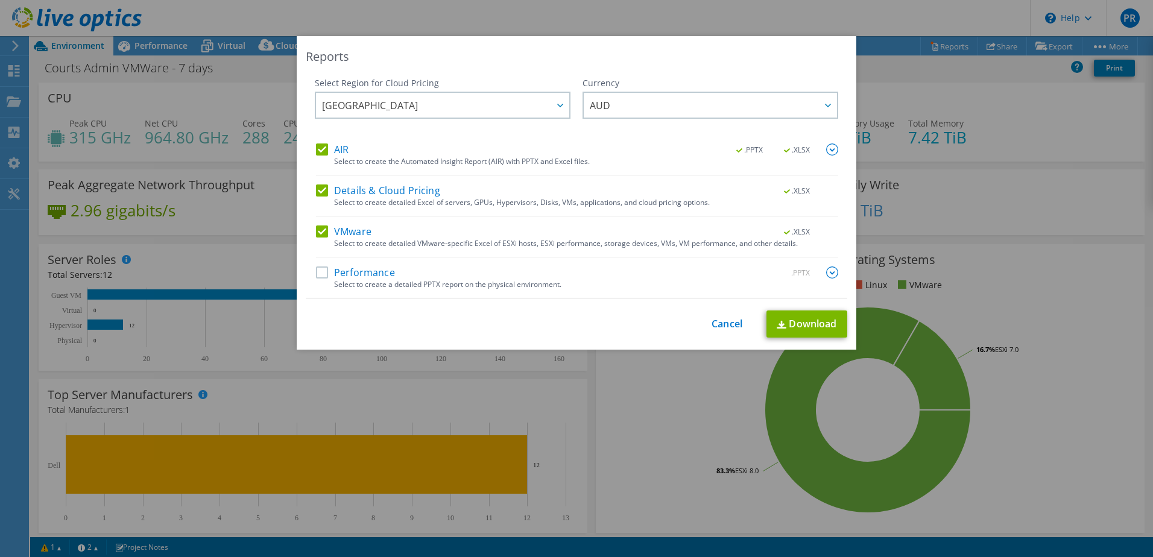
click at [324, 267] on label "Performance" at bounding box center [355, 273] width 79 height 12
click at [0, 0] on input "Performance" at bounding box center [0, 0] width 0 height 0
click at [793, 320] on link "Download" at bounding box center [807, 324] width 81 height 27
click at [621, 462] on div "Reports Select Region for Cloud Pricing Asia Pacific (Hong Kong) Asia Pacific (…" at bounding box center [576, 278] width 1153 height 485
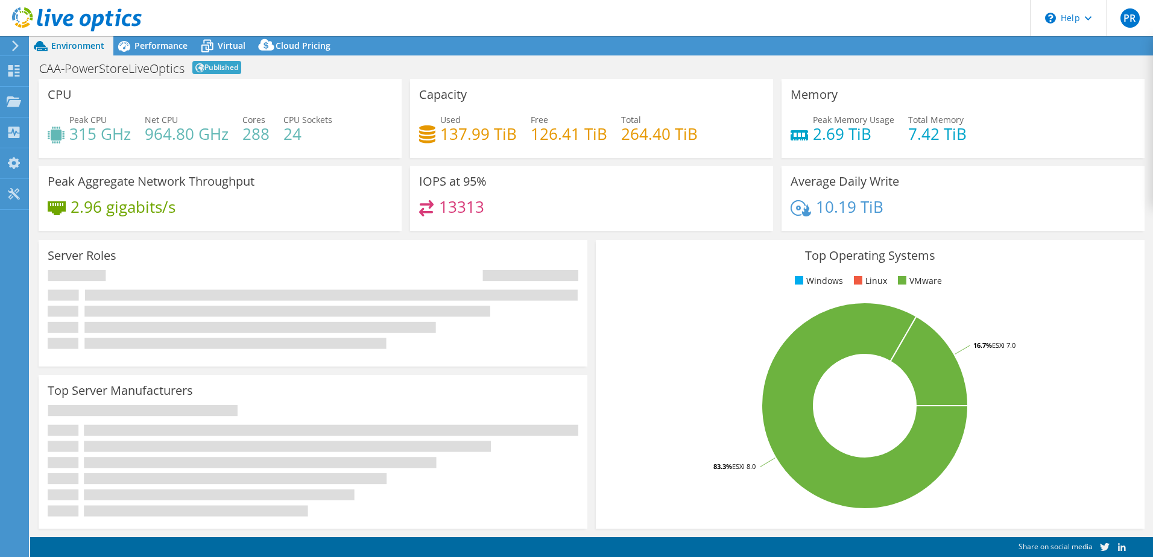
select select "USD"
